Goal: Transaction & Acquisition: Download file/media

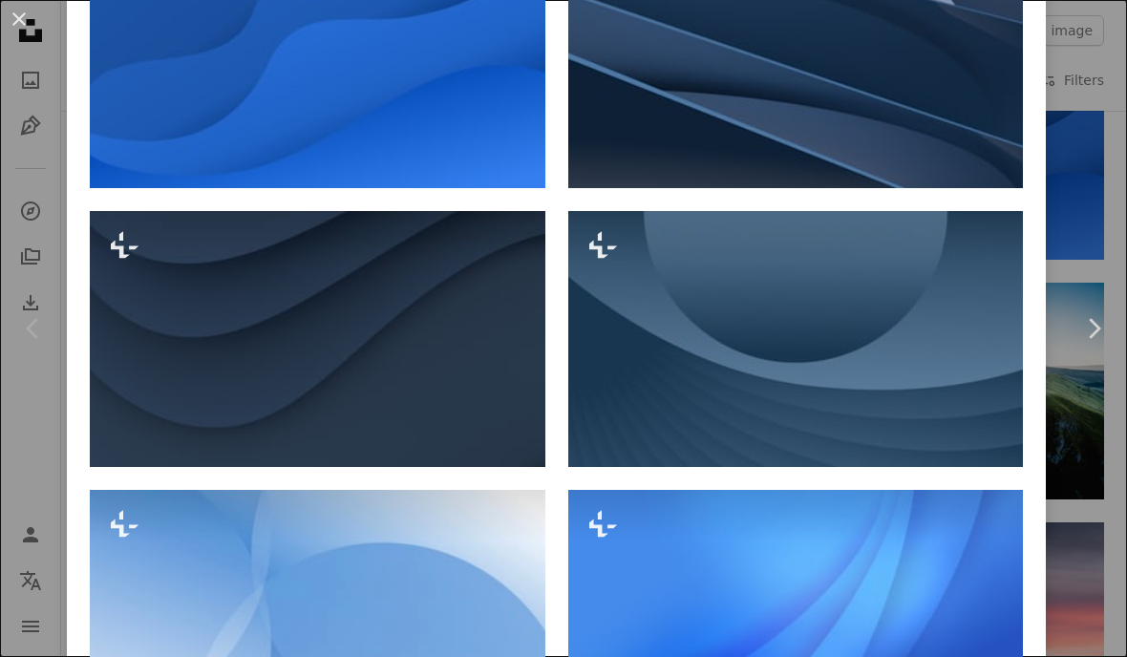
scroll to position [978, 0]
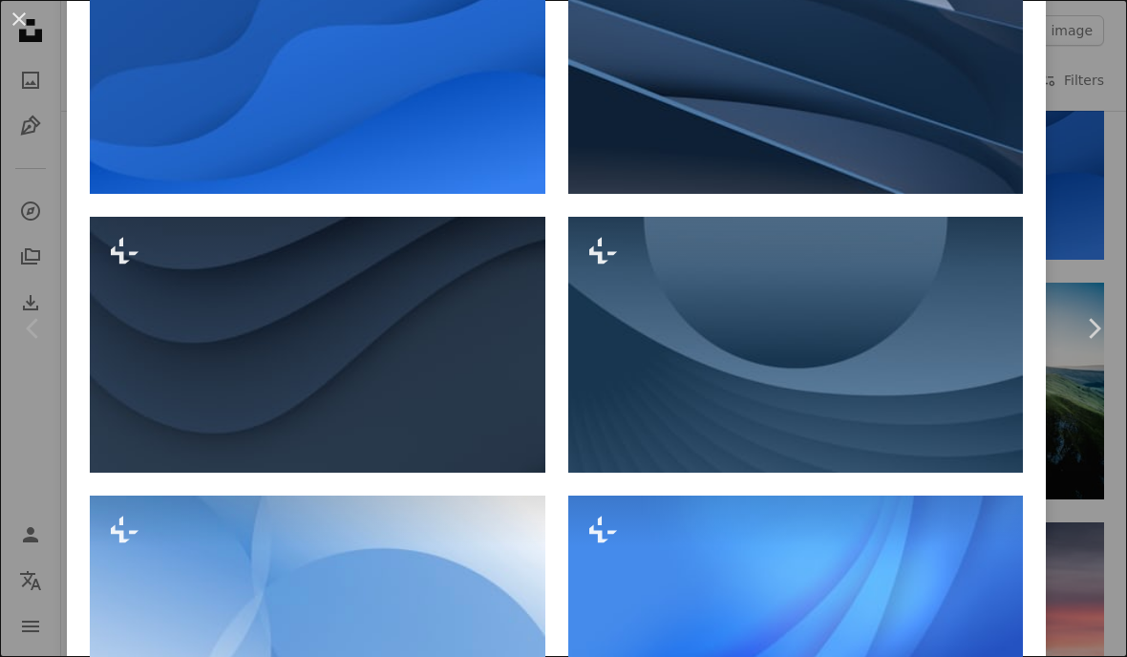
click at [607, 249] on icon at bounding box center [603, 251] width 28 height 27
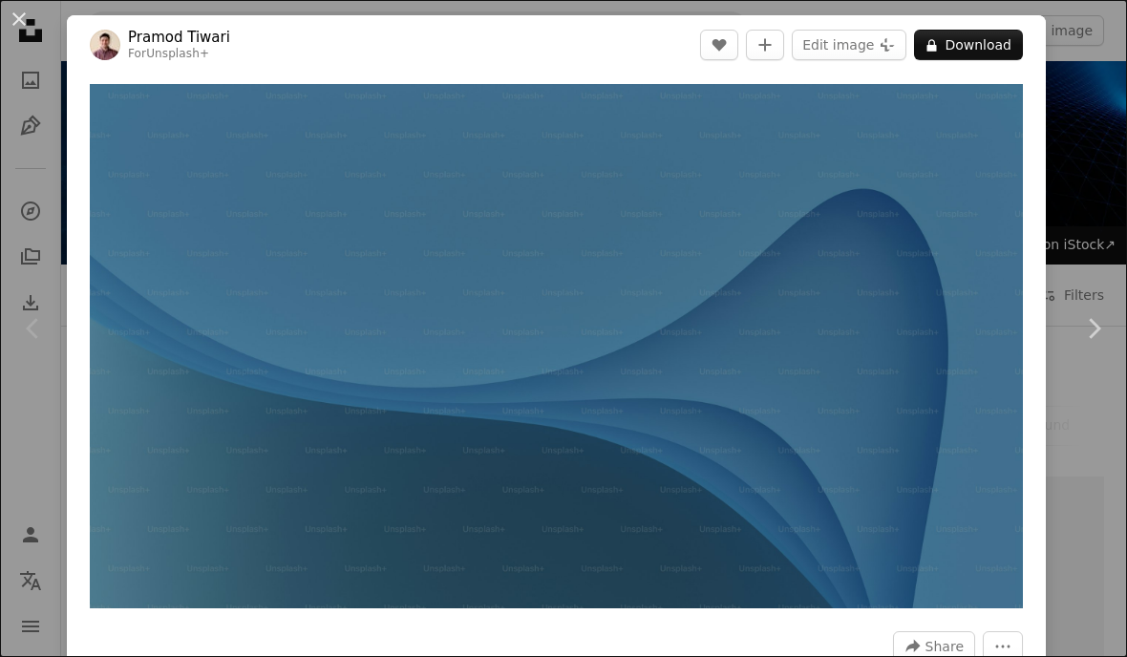
scroll to position [5115, 0]
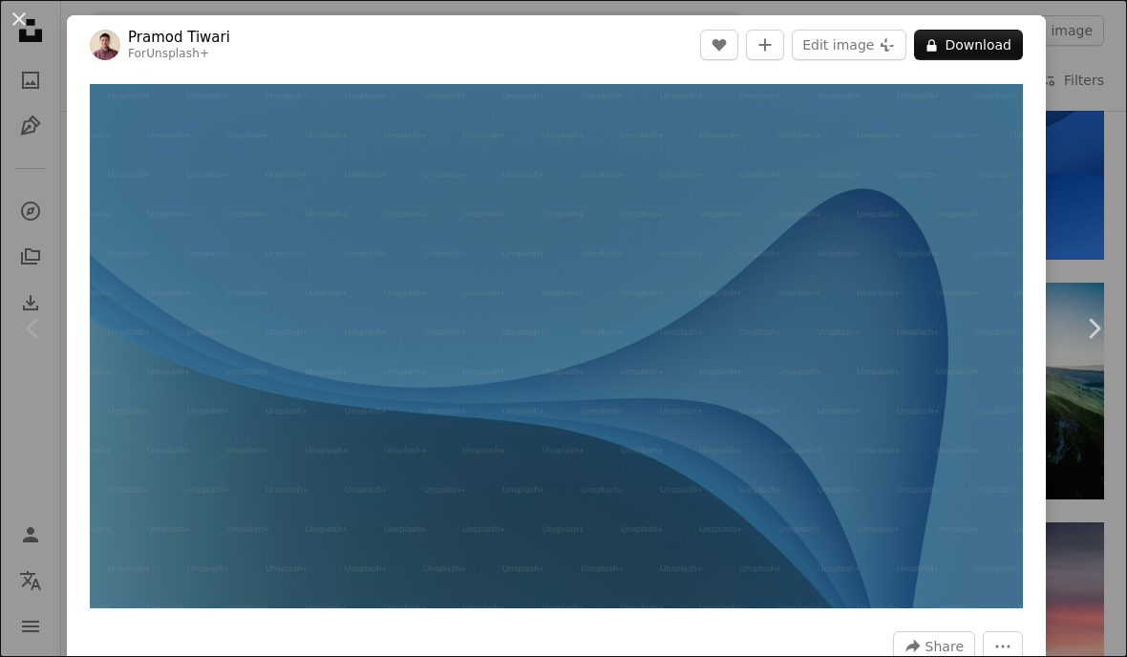
click at [1091, 44] on div "An X shape Chevron left Chevron right [PERSON_NAME] For Unsplash+ A heart A plu…" at bounding box center [563, 328] width 1127 height 657
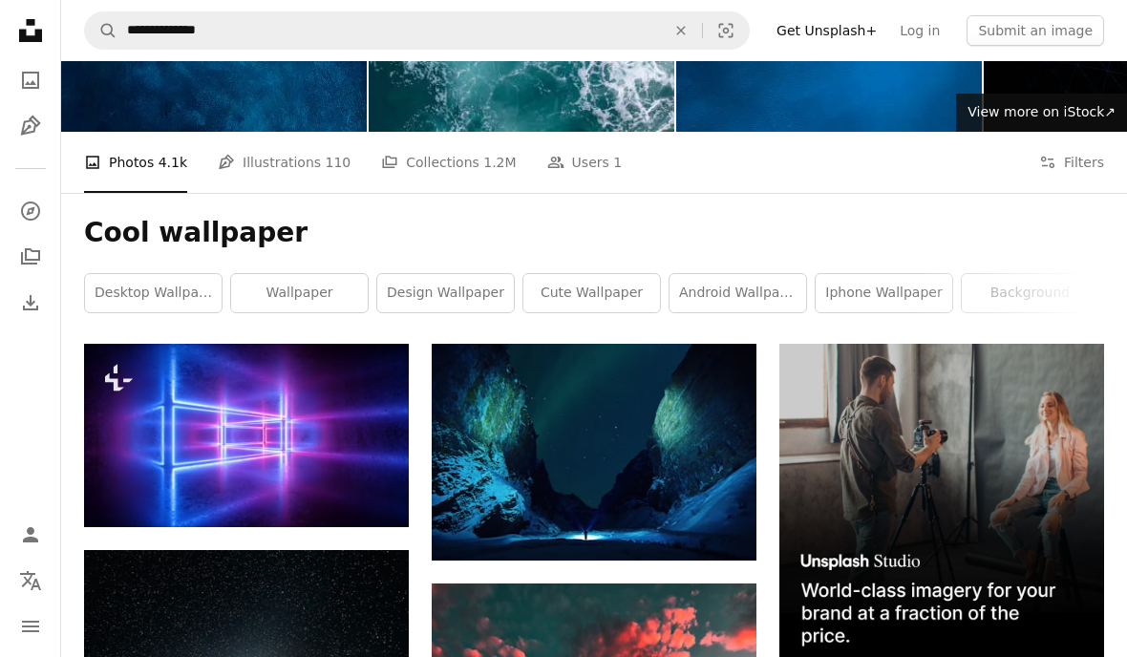
scroll to position [149, 0]
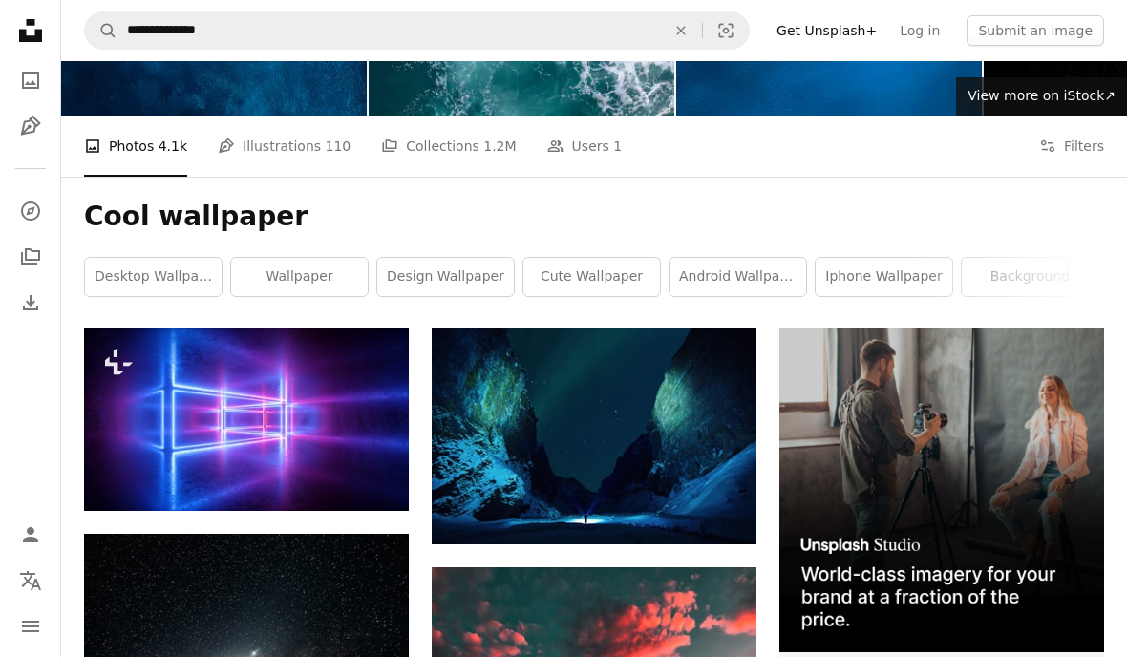
click at [623, 419] on img at bounding box center [594, 436] width 325 height 217
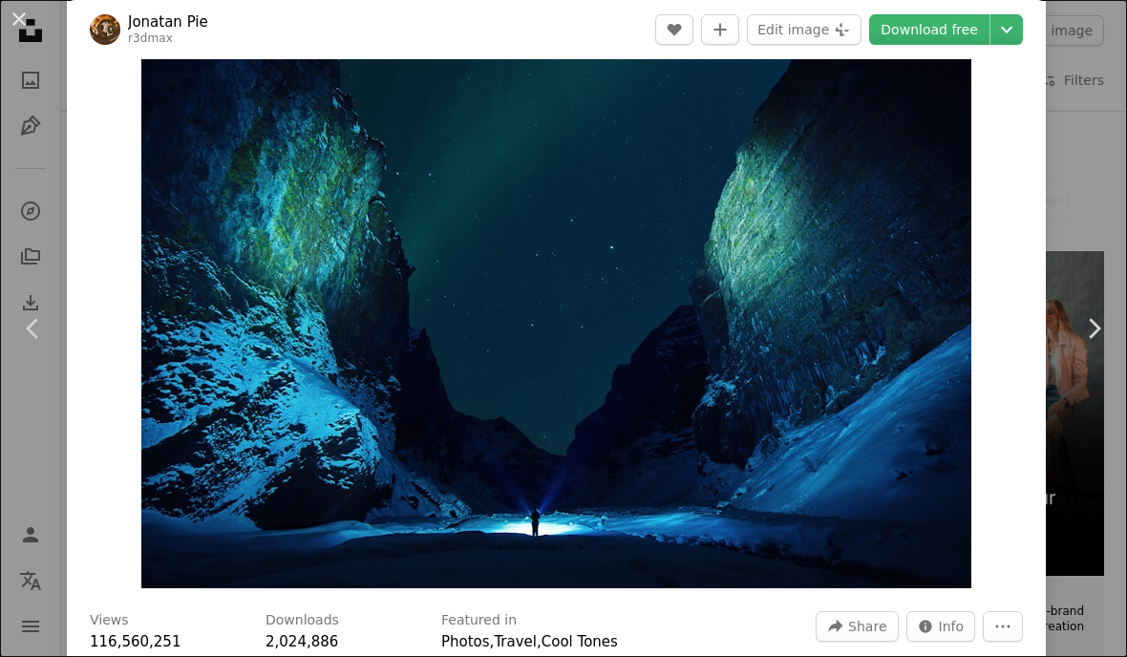
scroll to position [51, 0]
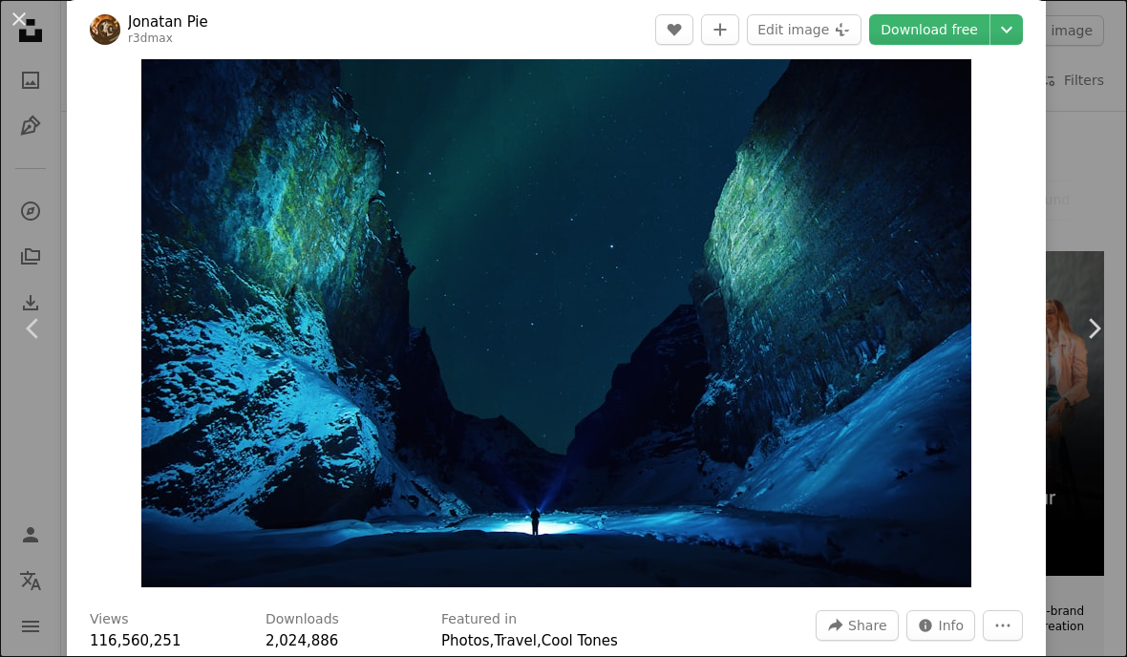
click at [982, 40] on link "Download free" at bounding box center [929, 29] width 120 height 31
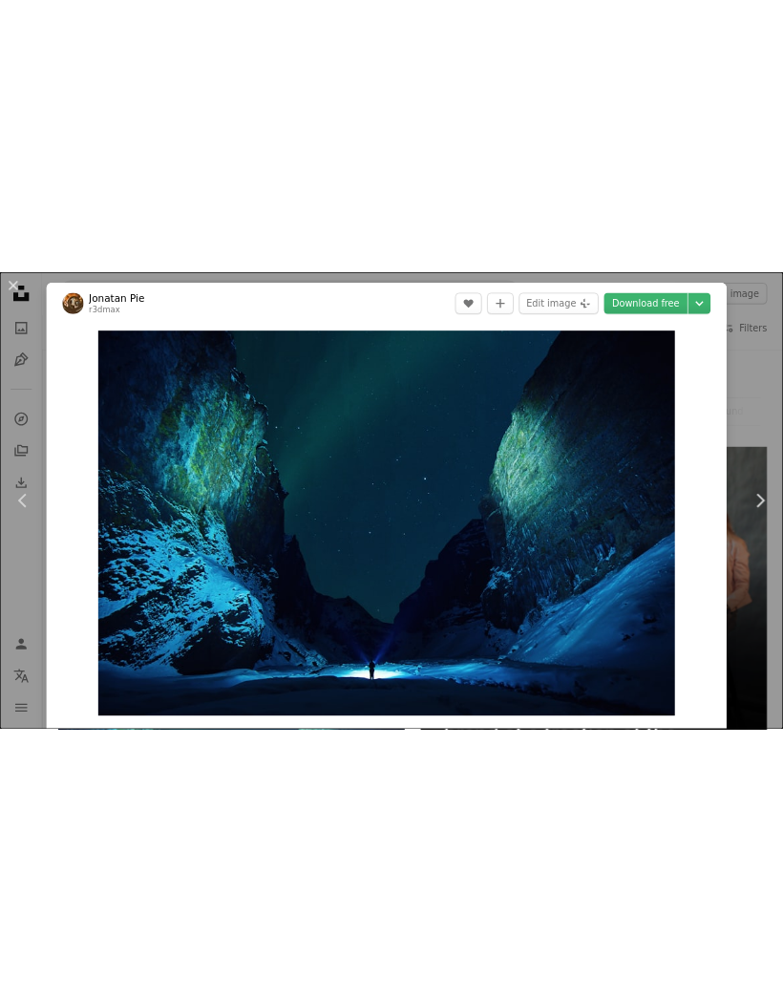
scroll to position [168, 0]
